Goal: Check status

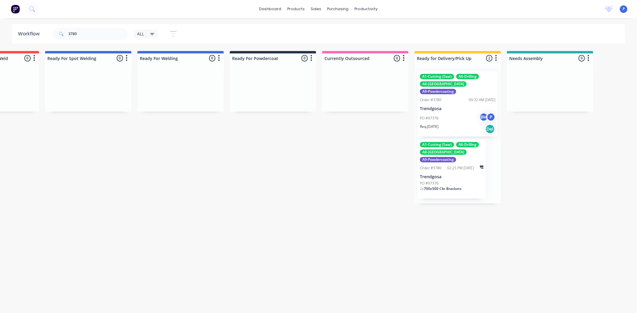
scroll to position [0, 1262]
click at [89, 31] on input "3780" at bounding box center [97, 34] width 59 height 12
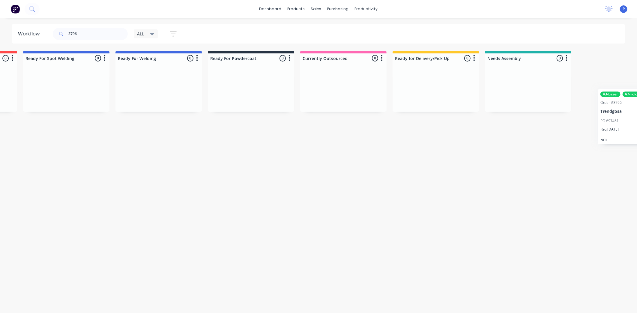
scroll to position [0, 1321]
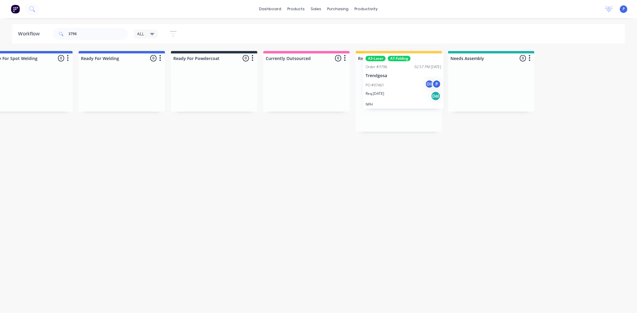
drag, startPoint x: 423, startPoint y: 103, endPoint x: 398, endPoint y: 96, distance: 26.1
click at [398, 96] on p "Trendgosa" at bounding box center [399, 93] width 76 height 5
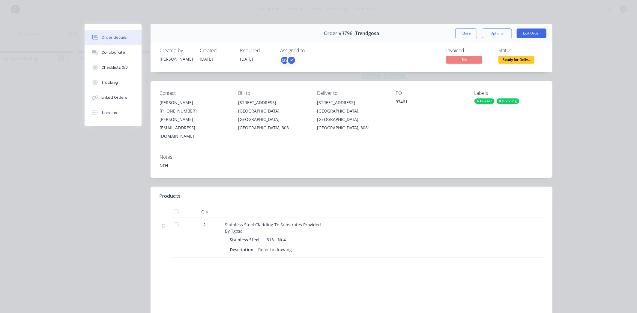
click at [173, 206] on div at bounding box center [176, 212] width 12 height 12
click at [116, 85] on button "Tracking" at bounding box center [113, 82] width 57 height 15
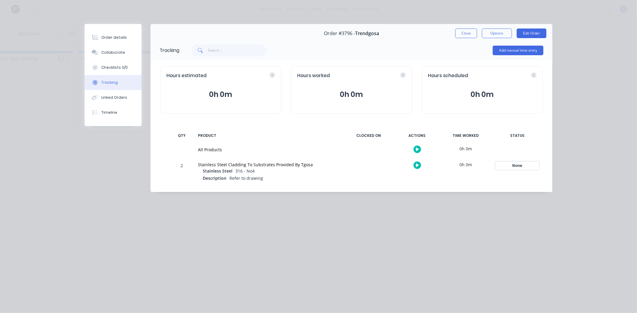
click at [512, 165] on div "None" at bounding box center [517, 166] width 43 height 8
click at [520, 134] on div "STATUS" at bounding box center [517, 135] width 51 height 13
click at [520, 136] on div "STATUS" at bounding box center [517, 135] width 51 height 13
click at [520, 166] on div "None" at bounding box center [517, 166] width 43 height 8
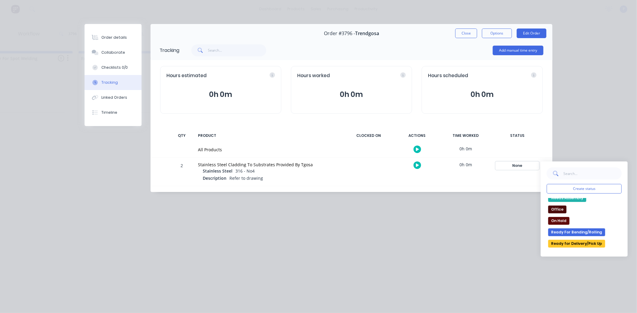
scroll to position [67, 0]
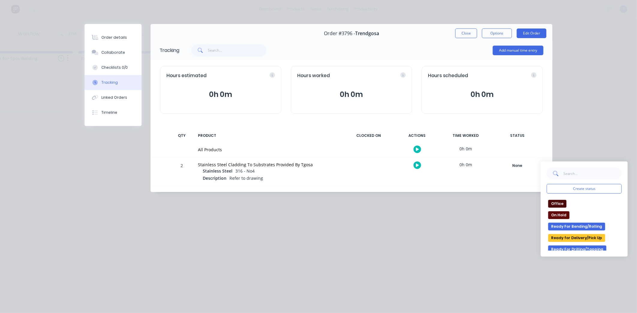
click at [597, 239] on button "Ready for Delivery/Pick Up" at bounding box center [576, 238] width 57 height 8
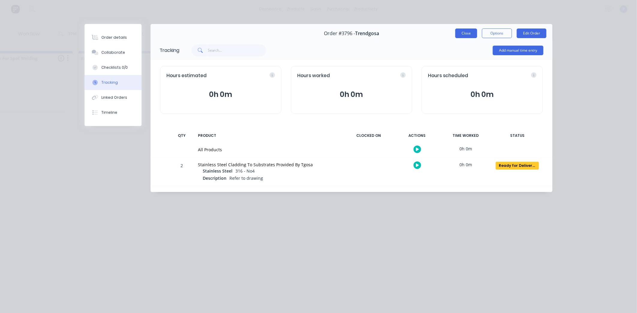
click at [467, 33] on button "Close" at bounding box center [466, 34] width 22 height 10
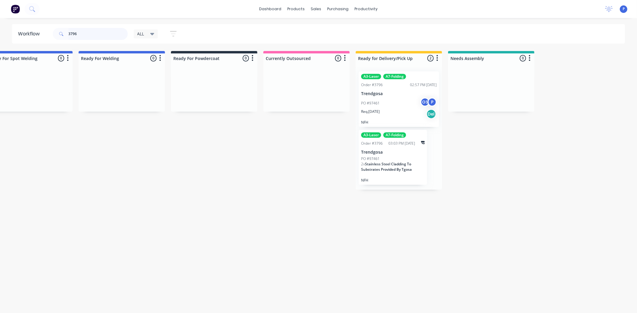
click at [84, 34] on input "3796" at bounding box center [97, 34] width 59 height 12
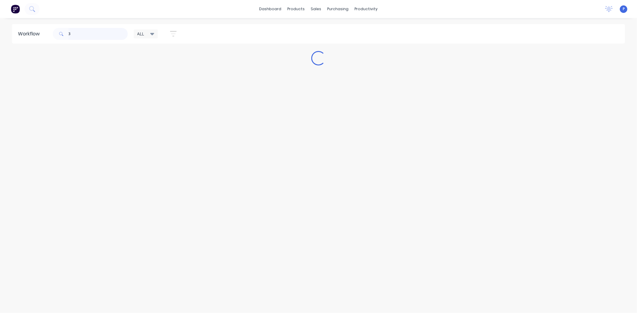
scroll to position [0, 0]
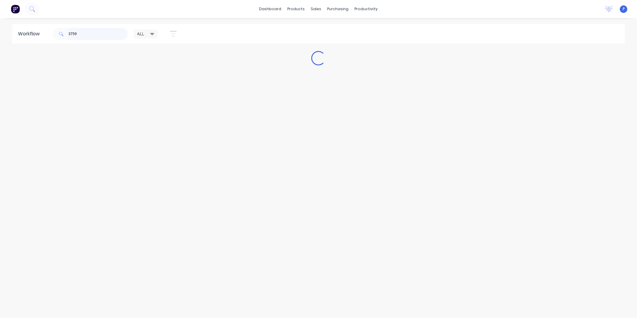
type input "3759"
drag, startPoint x: 120, startPoint y: 166, endPoint x: 154, endPoint y: 166, distance: 33.6
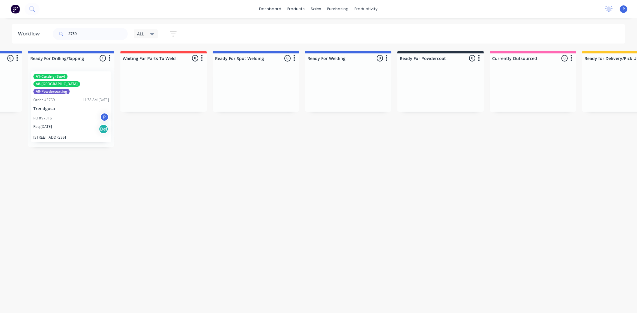
drag, startPoint x: 212, startPoint y: 165, endPoint x: 285, endPoint y: 173, distance: 73.9
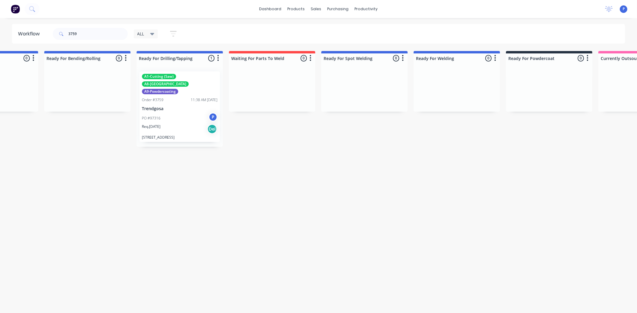
drag, startPoint x: 227, startPoint y: 167, endPoint x: 169, endPoint y: 167, distance: 58.8
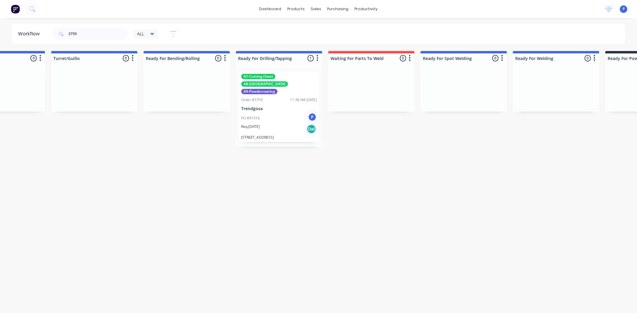
click at [263, 124] on div "Req. [DATE] Del" at bounding box center [279, 129] width 76 height 10
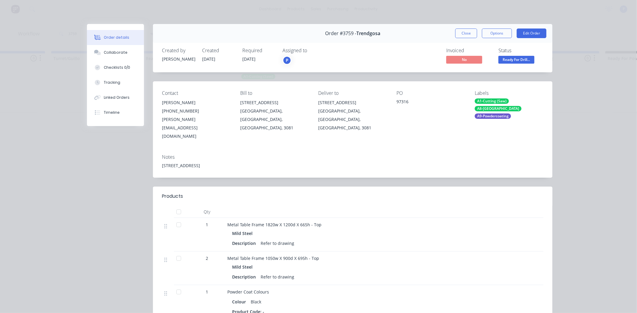
click at [177, 206] on div at bounding box center [179, 212] width 12 height 12
click at [124, 86] on button "Tracking" at bounding box center [115, 82] width 57 height 15
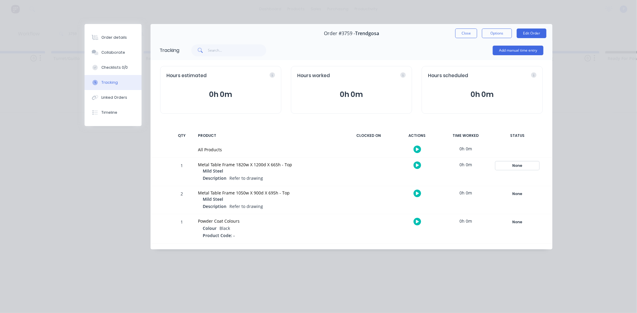
click at [523, 167] on div "None" at bounding box center [517, 166] width 43 height 8
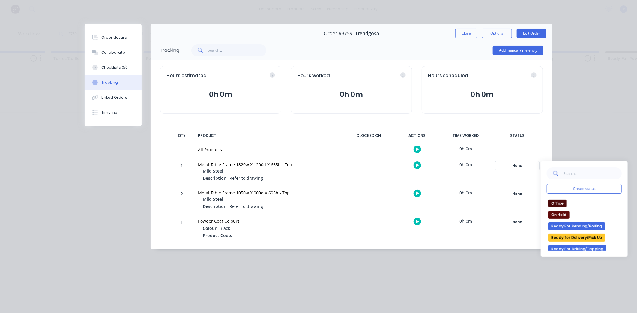
scroll to position [67, 0]
click at [590, 237] on button "Ready for Delivery/Pick Up" at bounding box center [576, 238] width 57 height 8
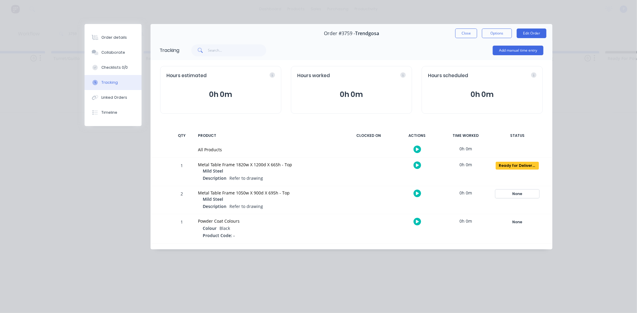
click at [517, 195] on div "None" at bounding box center [517, 194] width 43 height 8
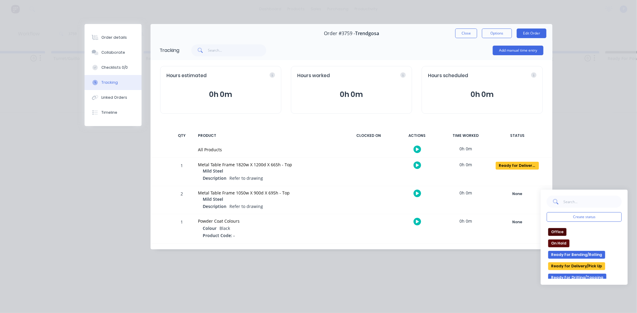
drag, startPoint x: 577, startPoint y: 266, endPoint x: 527, endPoint y: 185, distance: 95.0
click at [575, 265] on button "Ready for Delivery/Pick Up" at bounding box center [576, 266] width 57 height 8
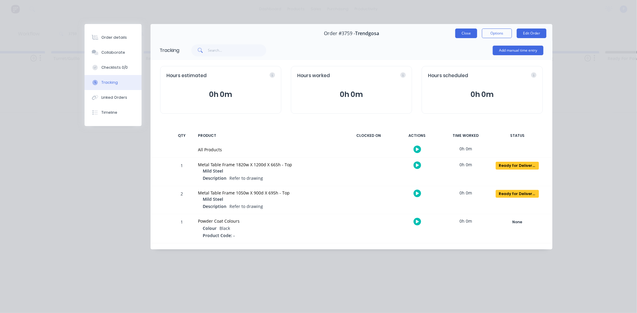
click at [466, 32] on button "Close" at bounding box center [466, 34] width 22 height 10
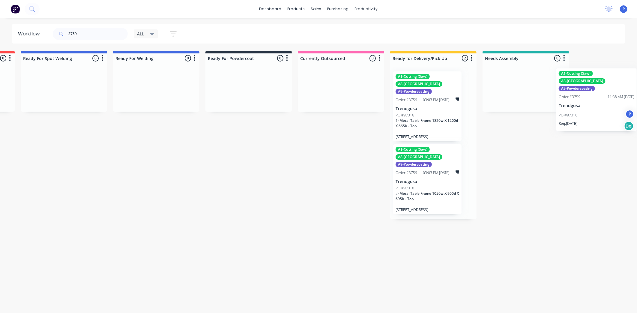
scroll to position [0, 1321]
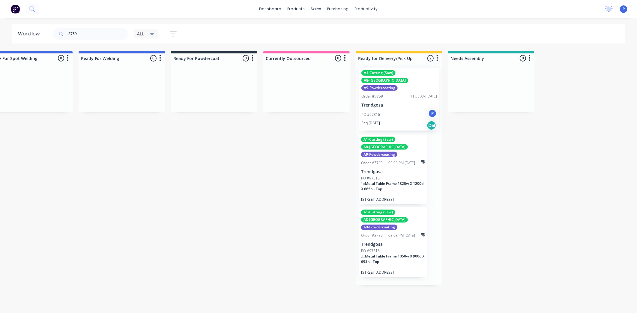
drag, startPoint x: 273, startPoint y: 96, endPoint x: 392, endPoint y: 92, distance: 118.6
